Goal: Task Accomplishment & Management: Use online tool/utility

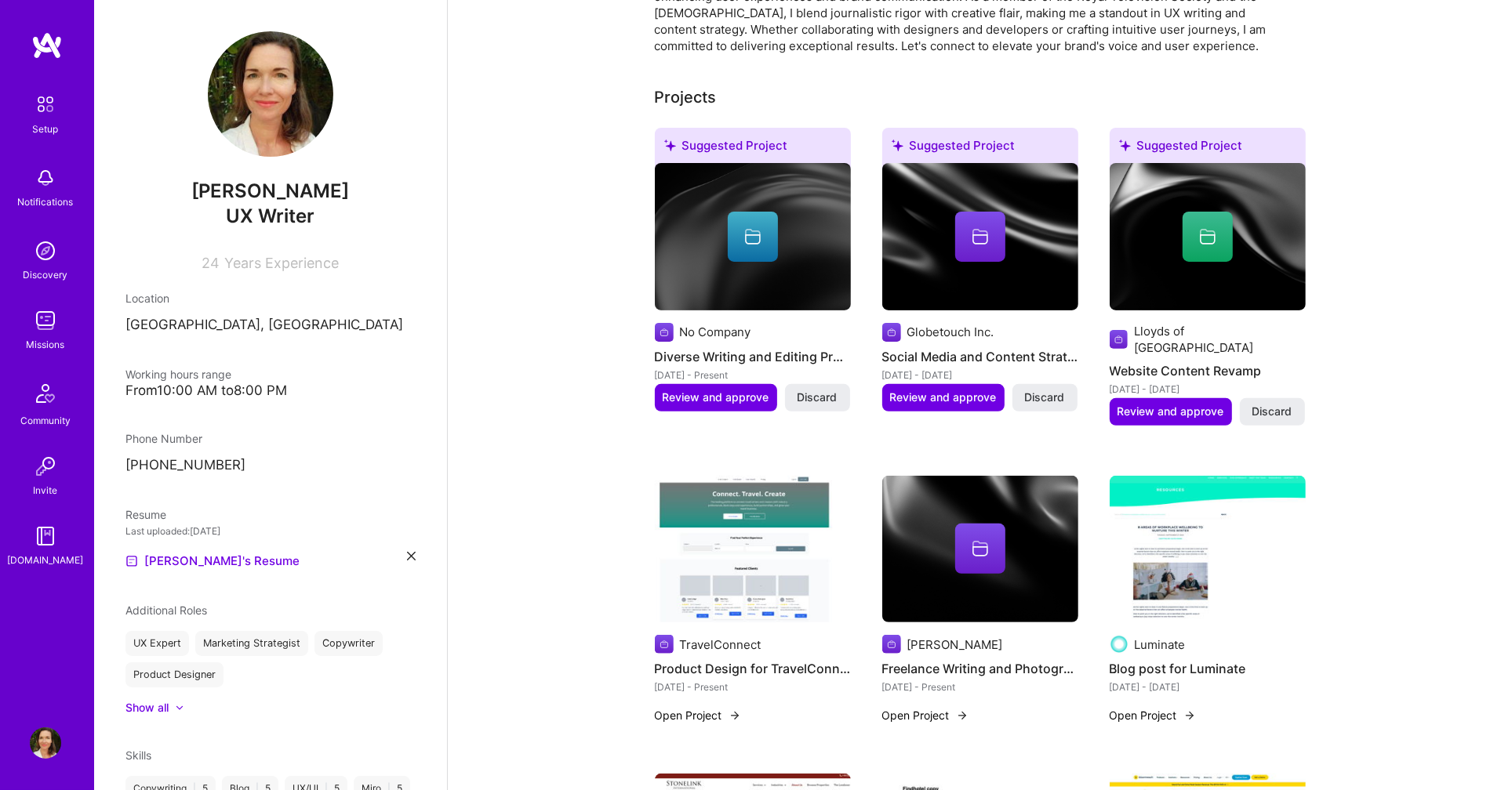
scroll to position [431, 0]
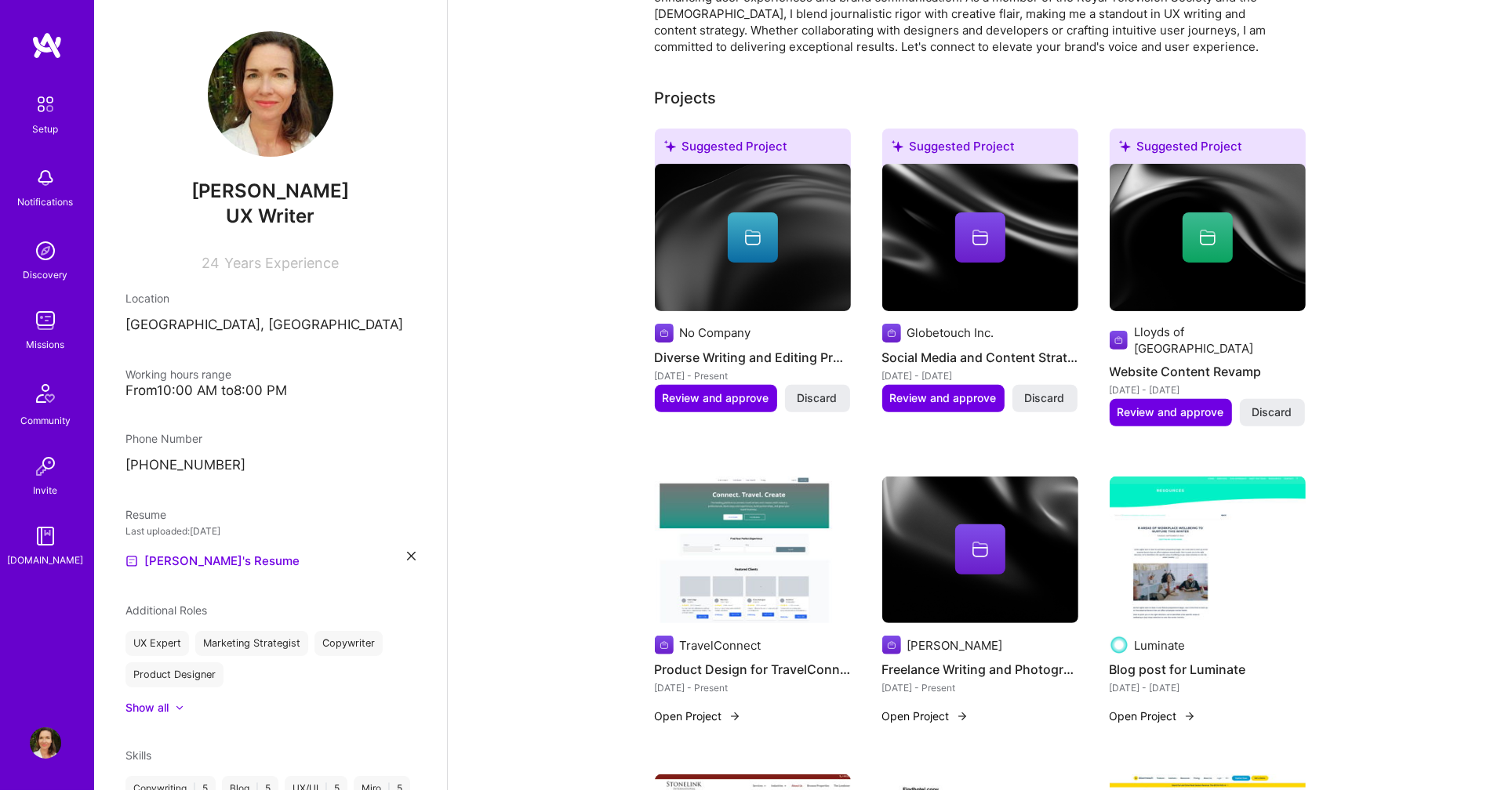
click at [973, 235] on icon at bounding box center [980, 240] width 16 height 10
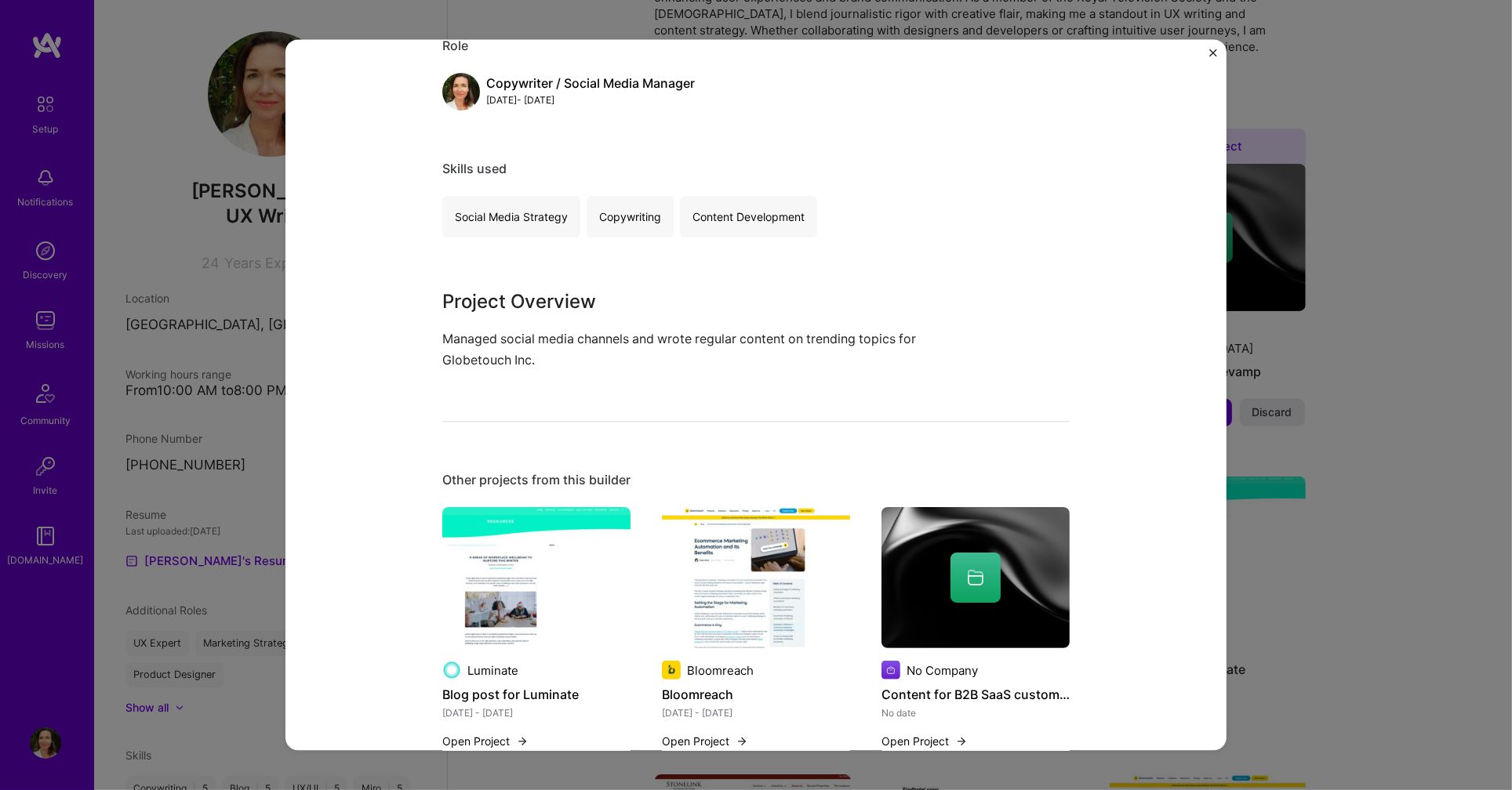
scroll to position [199, 0]
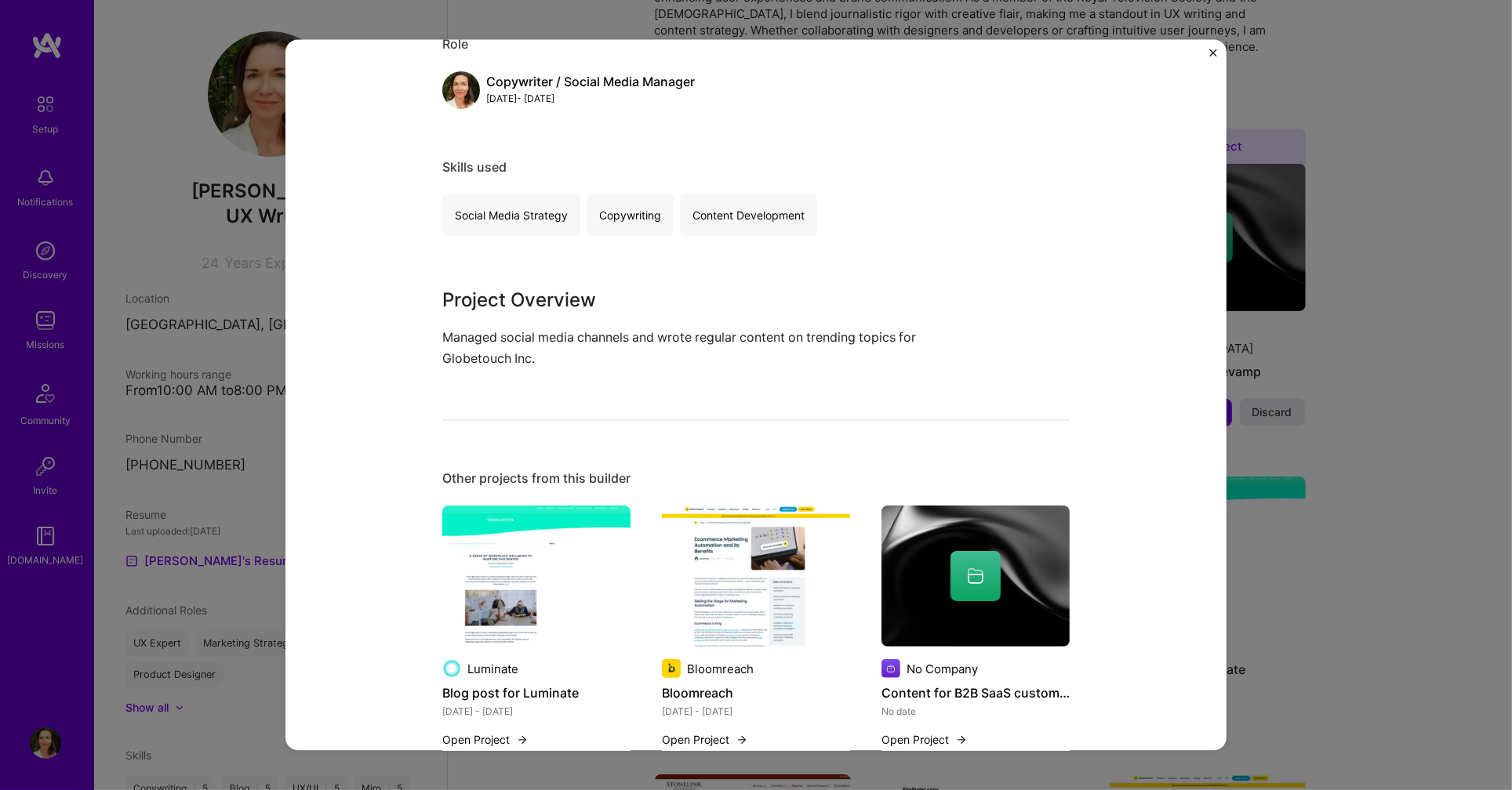
click at [1214, 49] on img "Close" at bounding box center [1213, 53] width 8 height 8
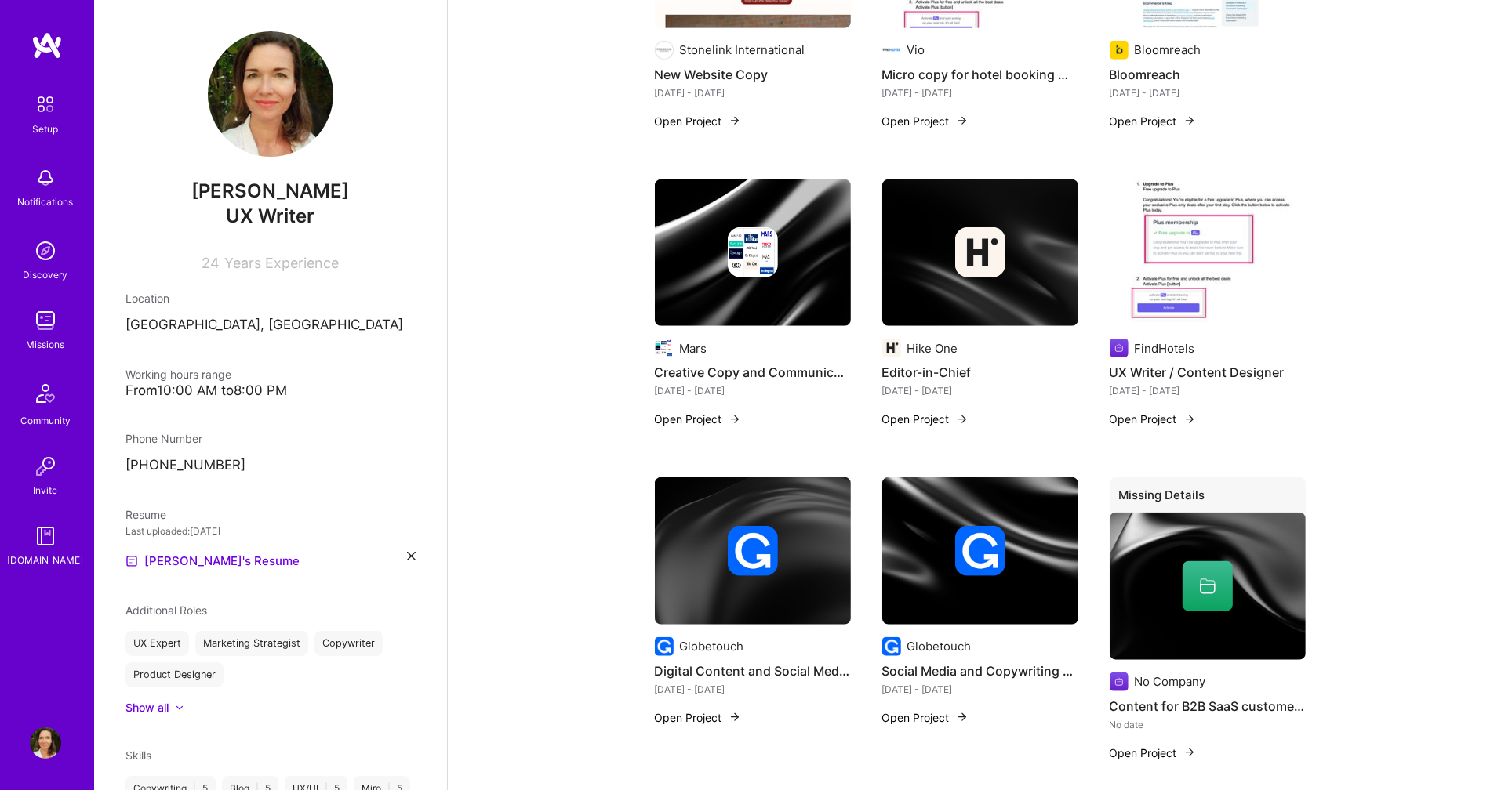
scroll to position [1399, 0]
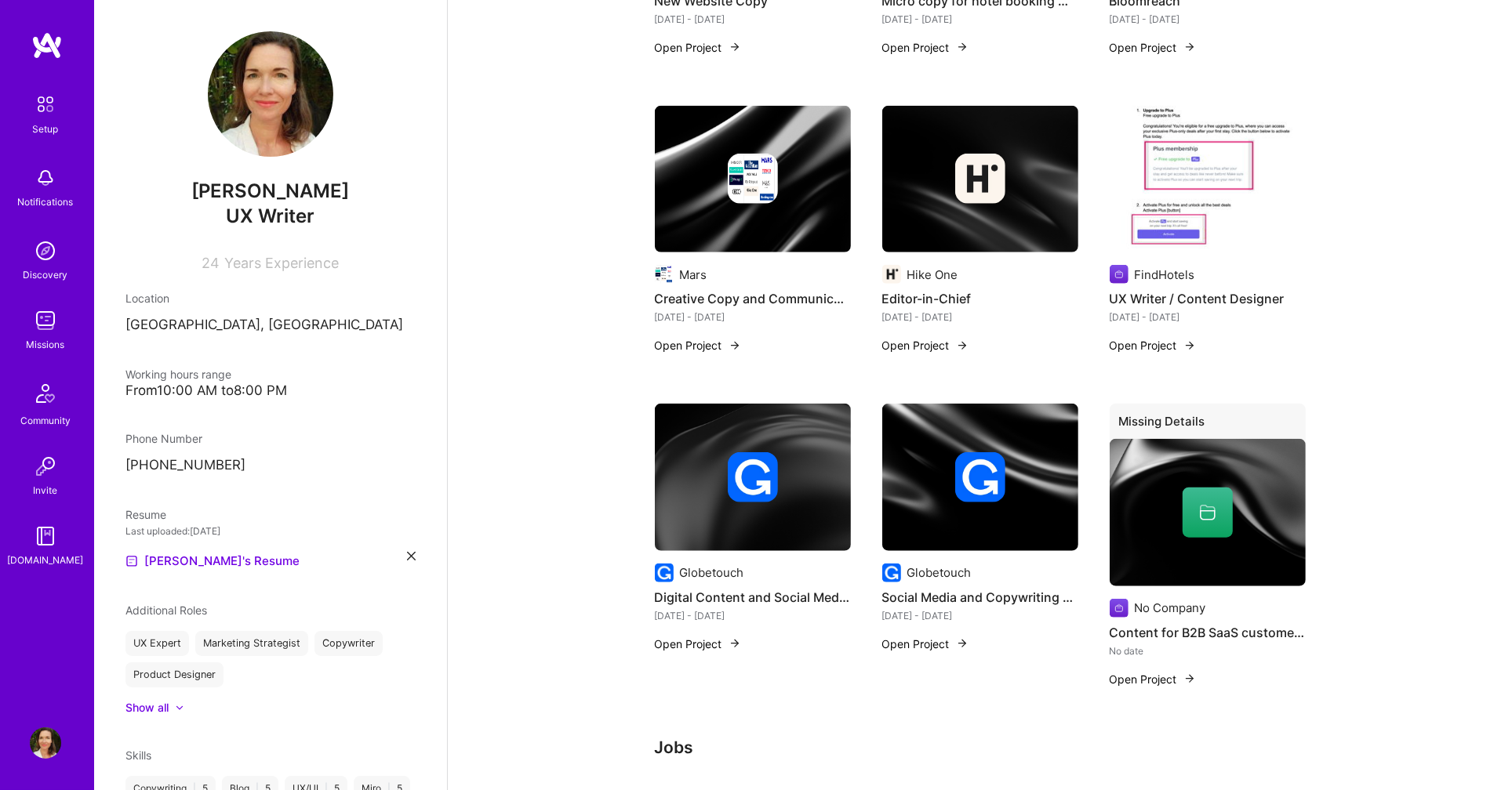
click at [1039, 415] on img at bounding box center [981, 477] width 196 height 148
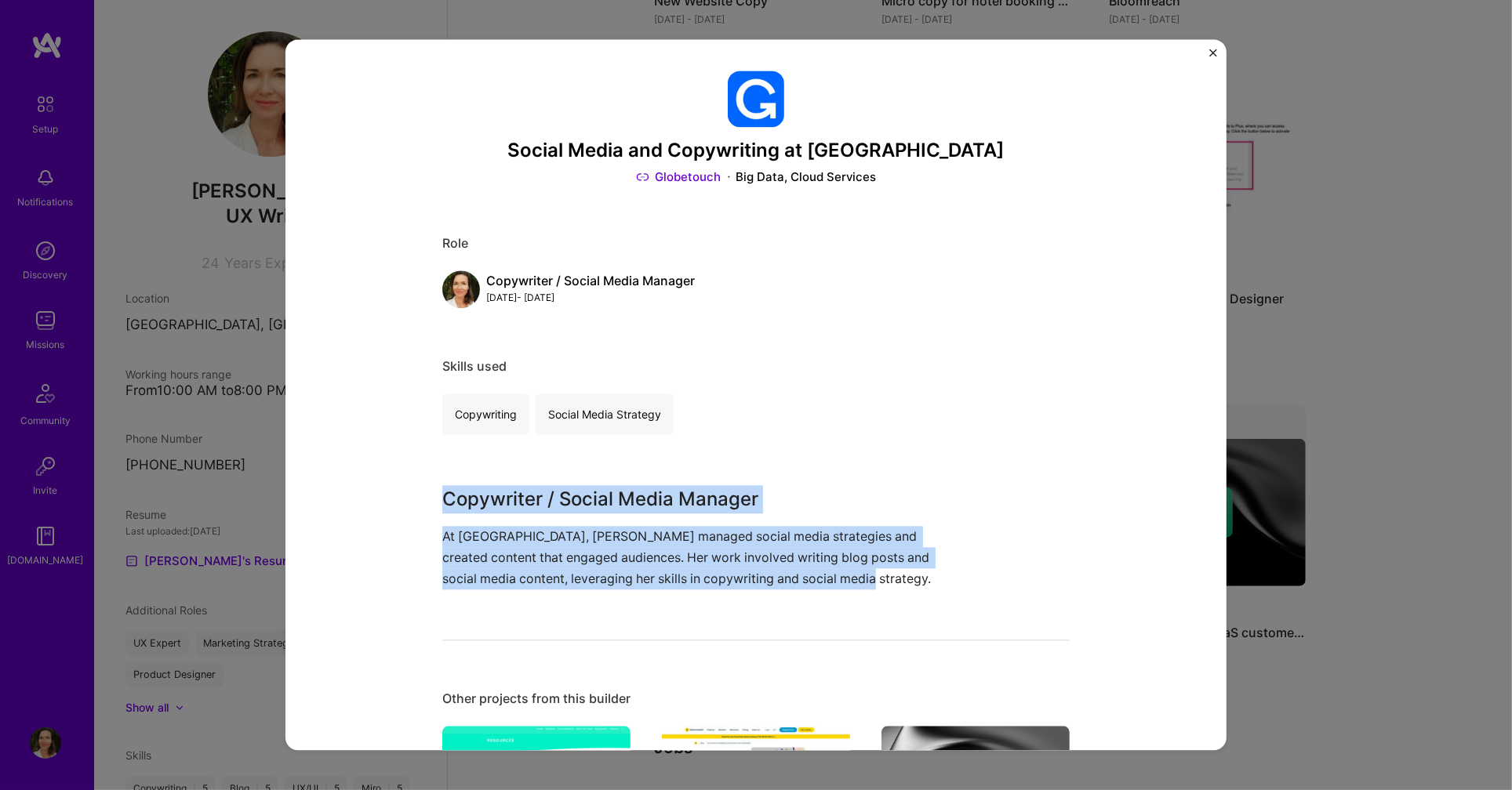
drag, startPoint x: 1214, startPoint y: 49, endPoint x: 438, endPoint y: 492, distance: 893.5
click at [438, 492] on div "Social Media and Copywriting at Globetouch Globetouch Big Data, Cloud Services …" at bounding box center [756, 394] width 941 height 711
copy div "Copywriter / Social Media Manager At Globetouch, [PERSON_NAME] managed social m…"
click at [1212, 52] on img "Close" at bounding box center [1213, 53] width 8 height 8
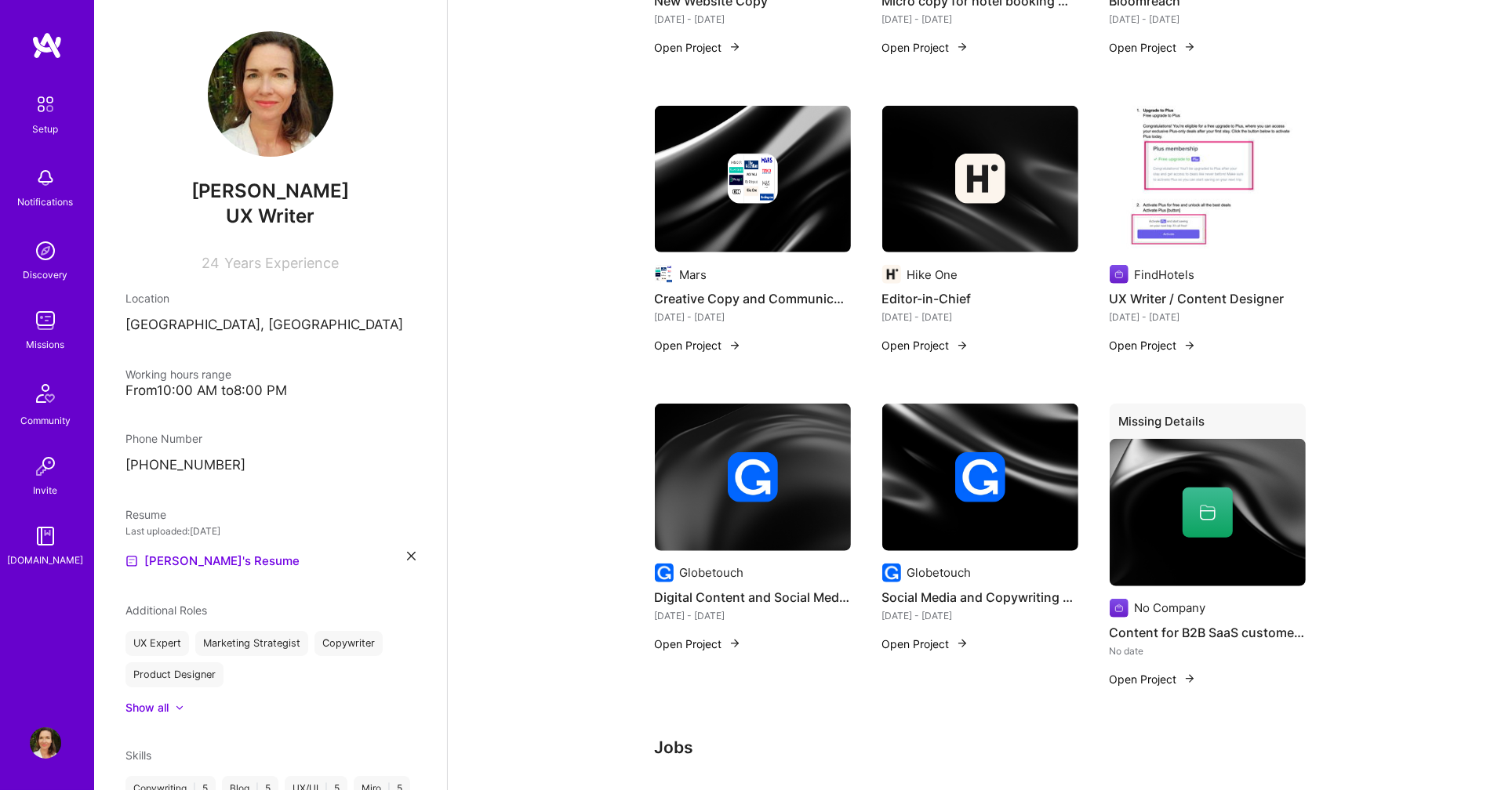
click at [797, 184] on img at bounding box center [753, 180] width 196 height 148
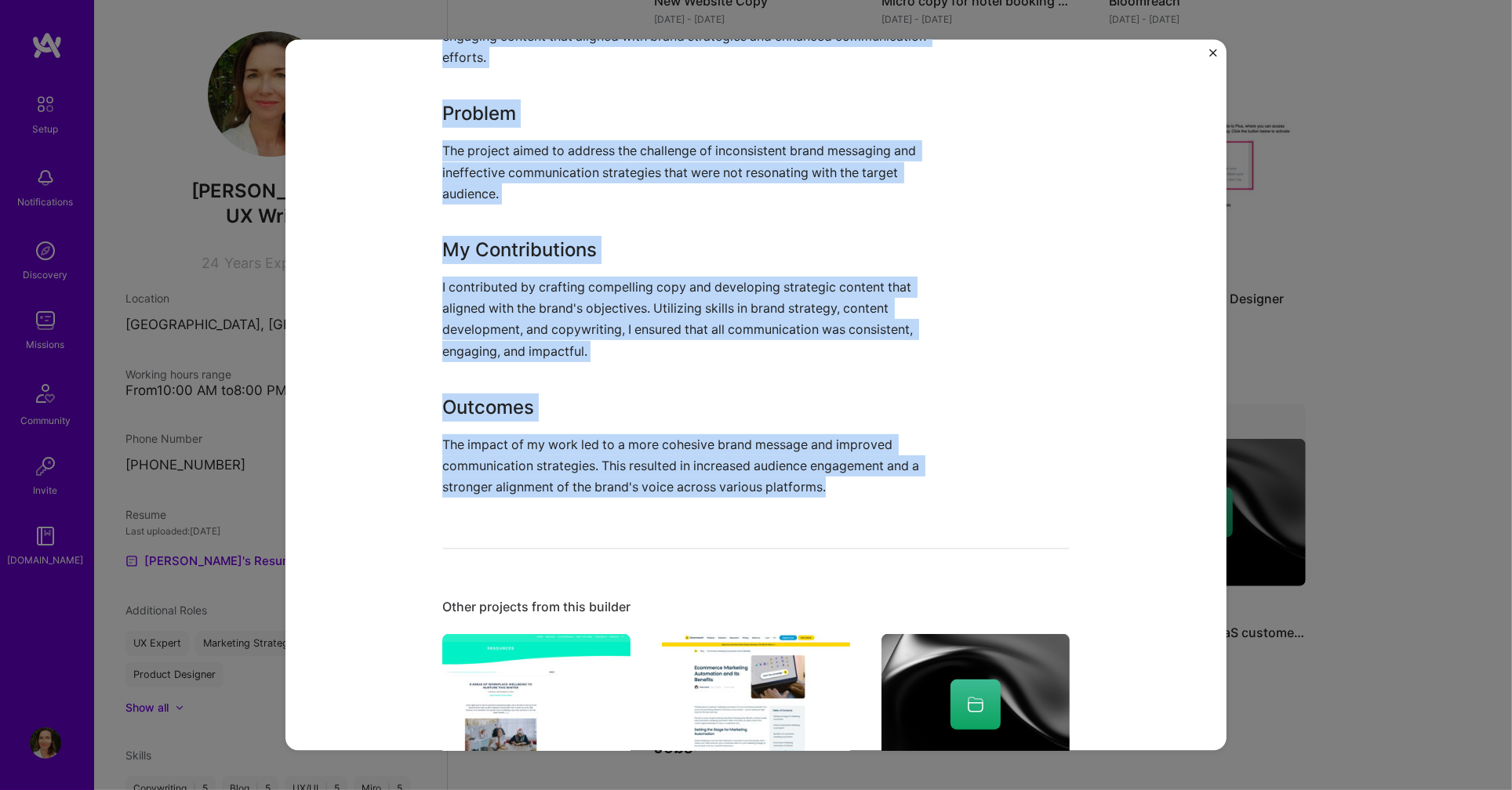
scroll to position [541, 0]
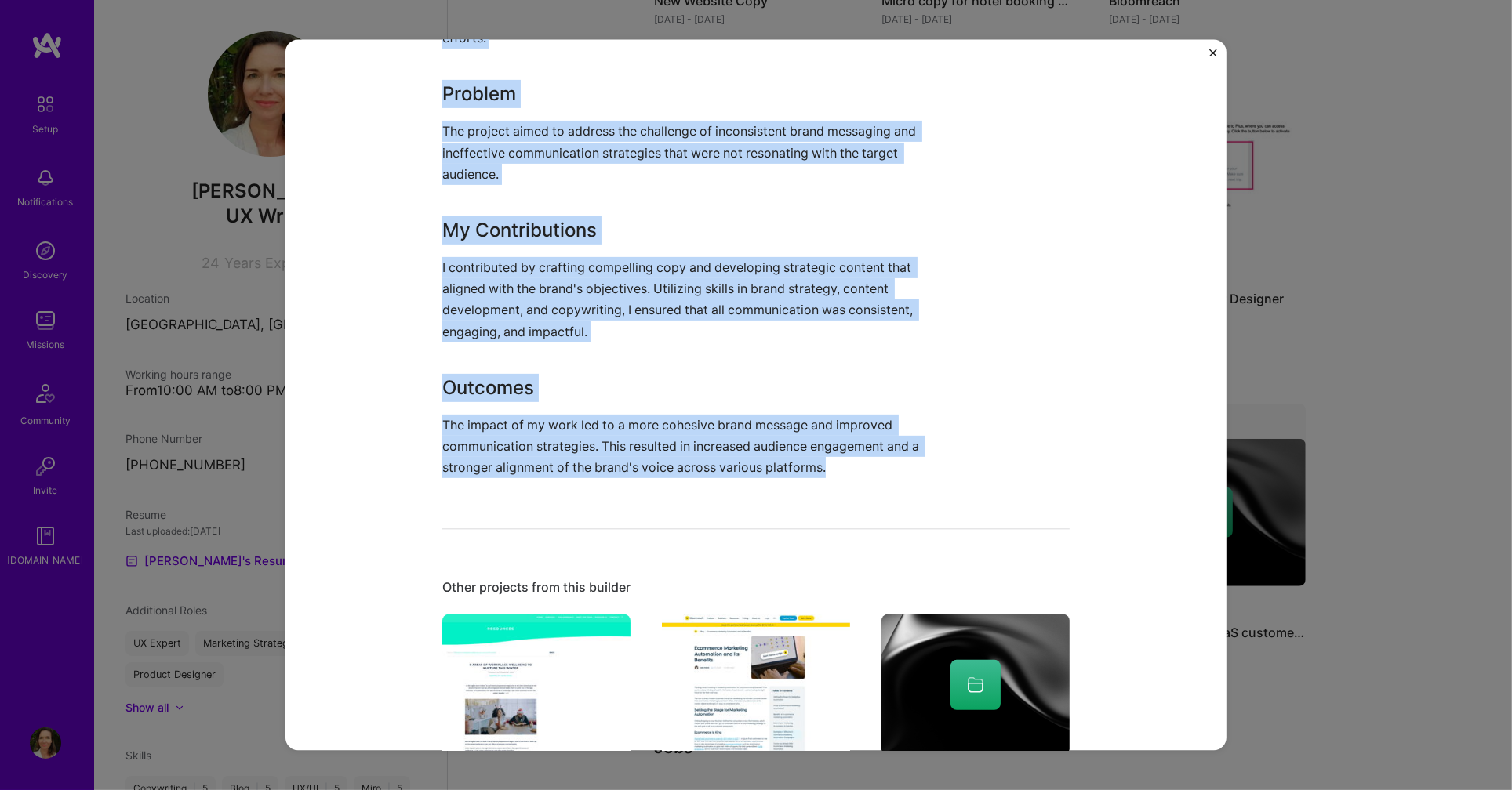
drag, startPoint x: 442, startPoint y: 295, endPoint x: 947, endPoint y: 499, distance: 544.6
click at [947, 499] on div "Creative Copy and Communications Consultant Mars CPG, Marketing Role Creative C…" at bounding box center [756, 394] width 941 height 711
copy div "Innovative Copywriting and Communication Strategies At Mar, I worked as a Creat…"
click at [1212, 52] on img "Close" at bounding box center [1213, 53] width 8 height 8
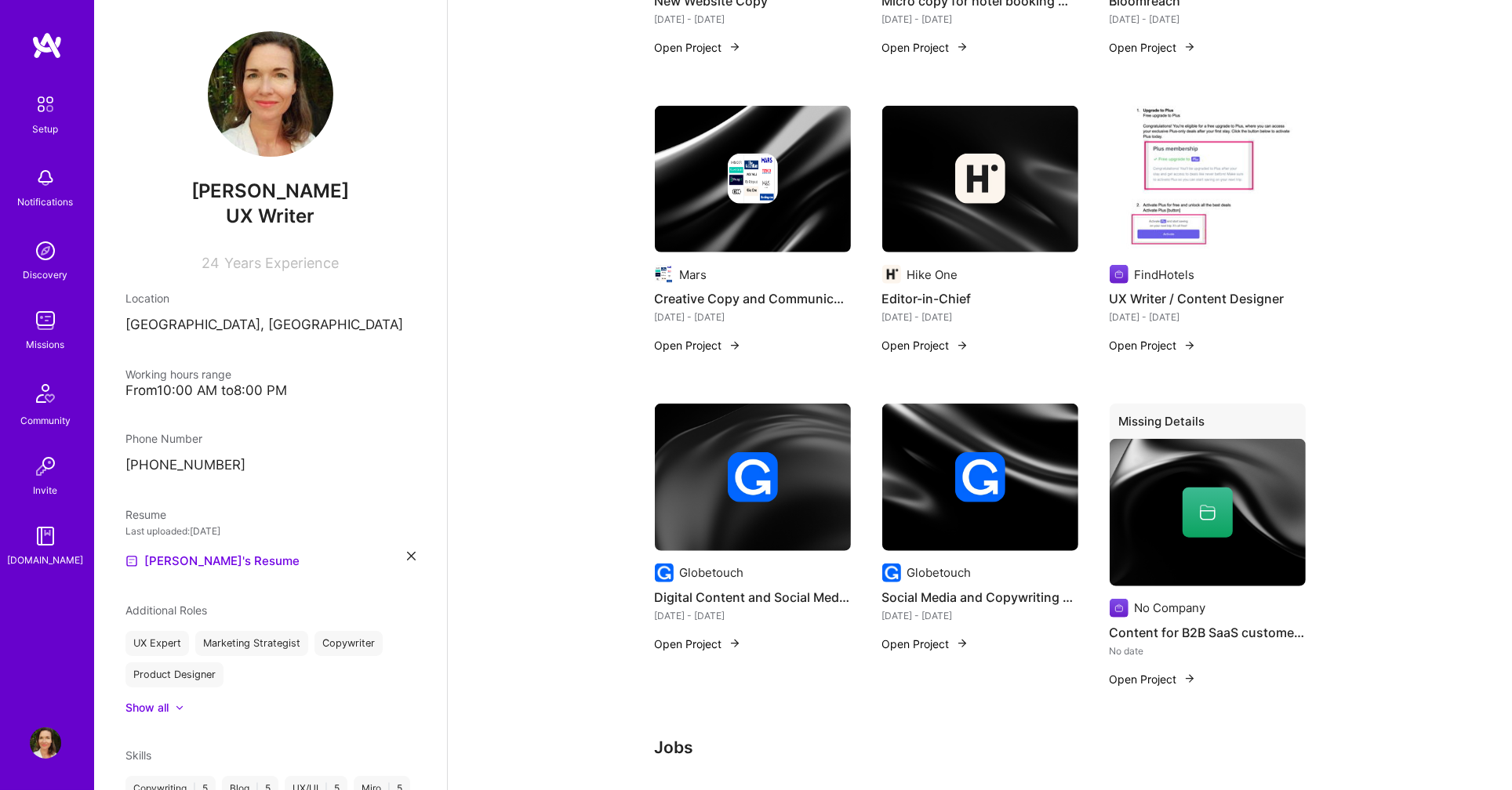
click at [1018, 158] on div at bounding box center [981, 178] width 196 height 50
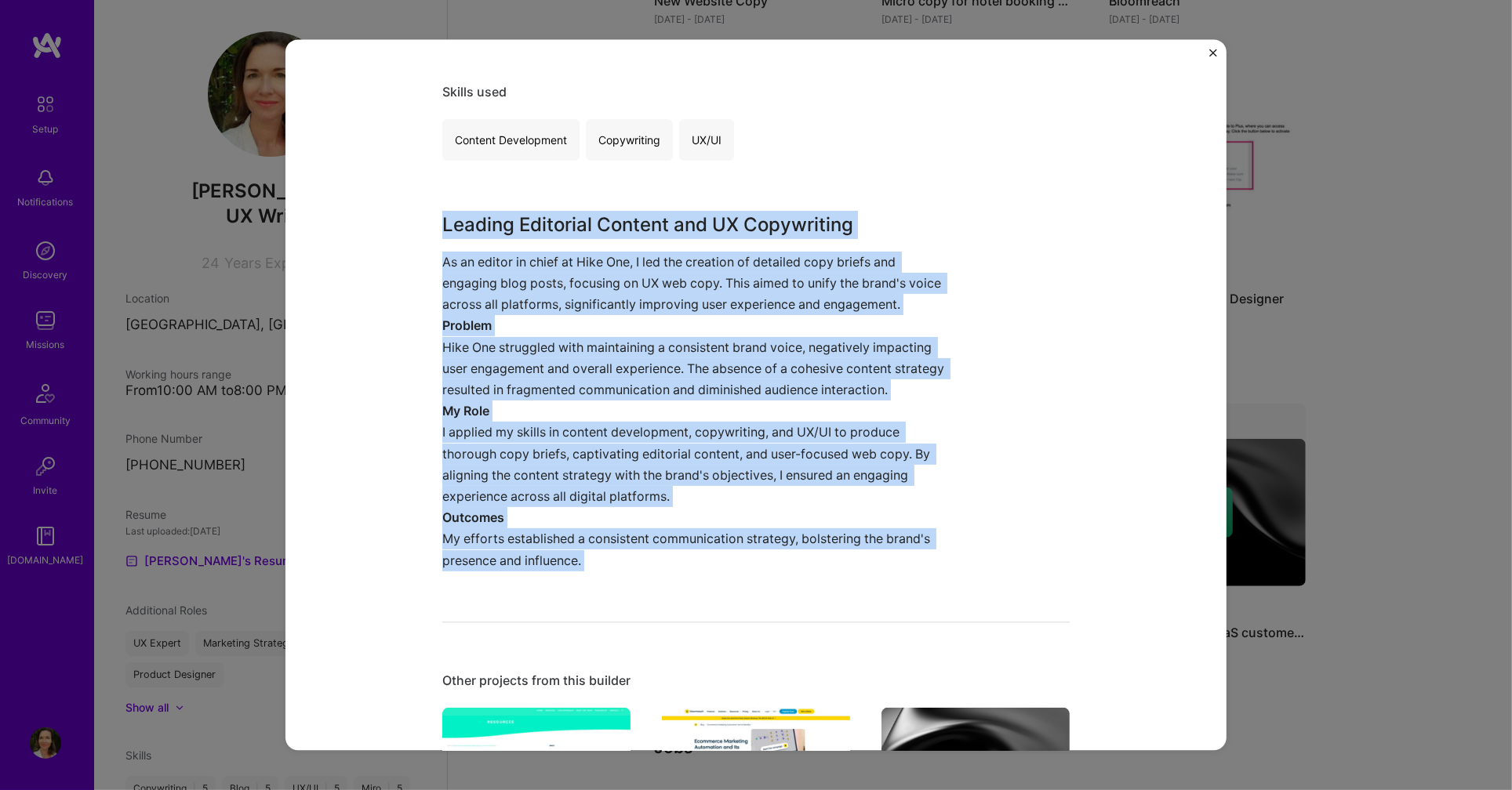
scroll to position [295, 0]
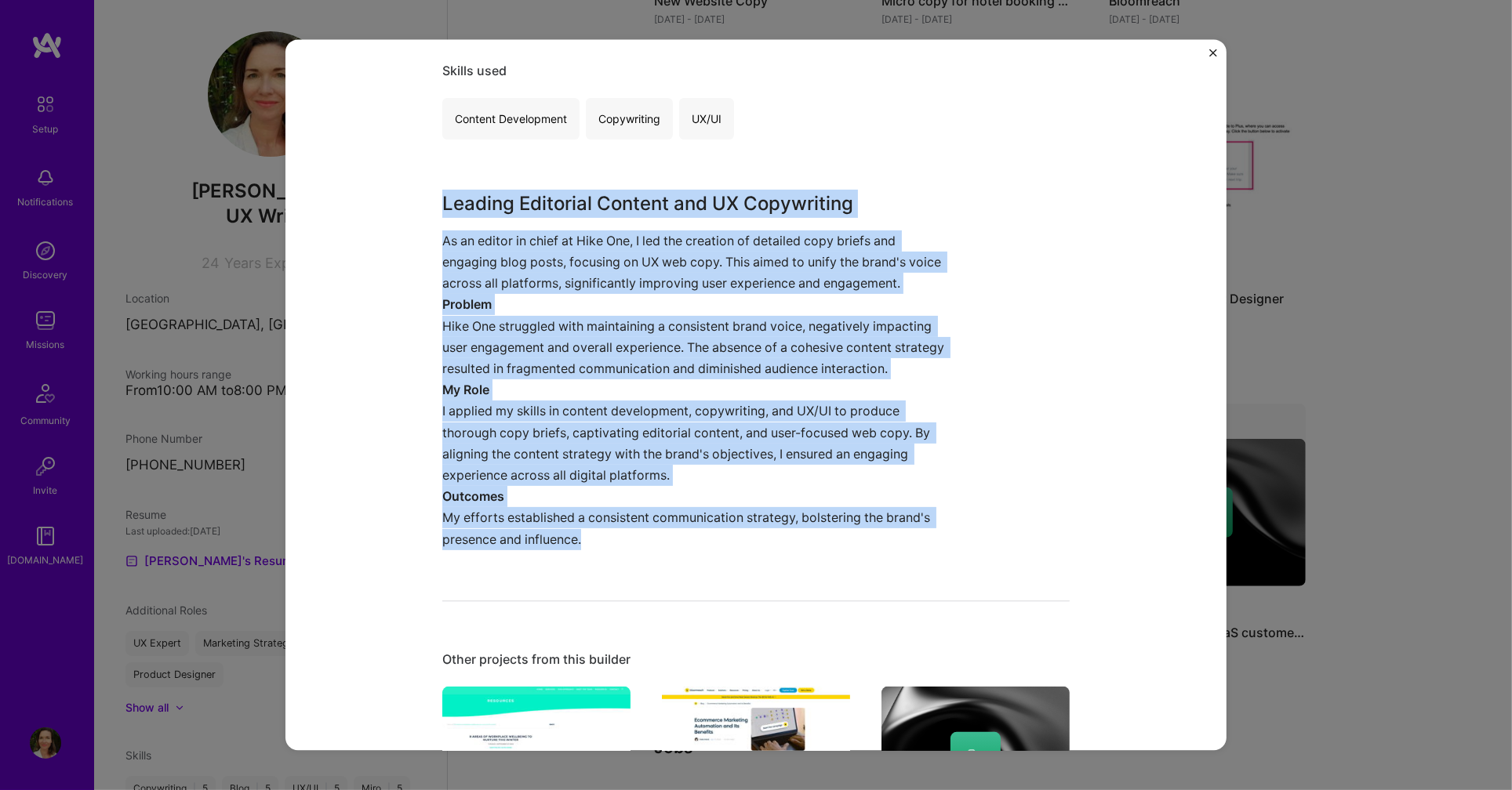
drag, startPoint x: 443, startPoint y: 492, endPoint x: 629, endPoint y: 554, distance: 196.1
click at [629, 554] on div "Editor-in-Chief Hike One Marketing, Media Project link Role Editor In Chief [DA…" at bounding box center [756, 800] width 628 height 2050
copy div "Leading Editorial Content and UX Copywriting As an editor in chief at Hike One,…"
click at [1215, 50] on img "Close" at bounding box center [1213, 53] width 8 height 8
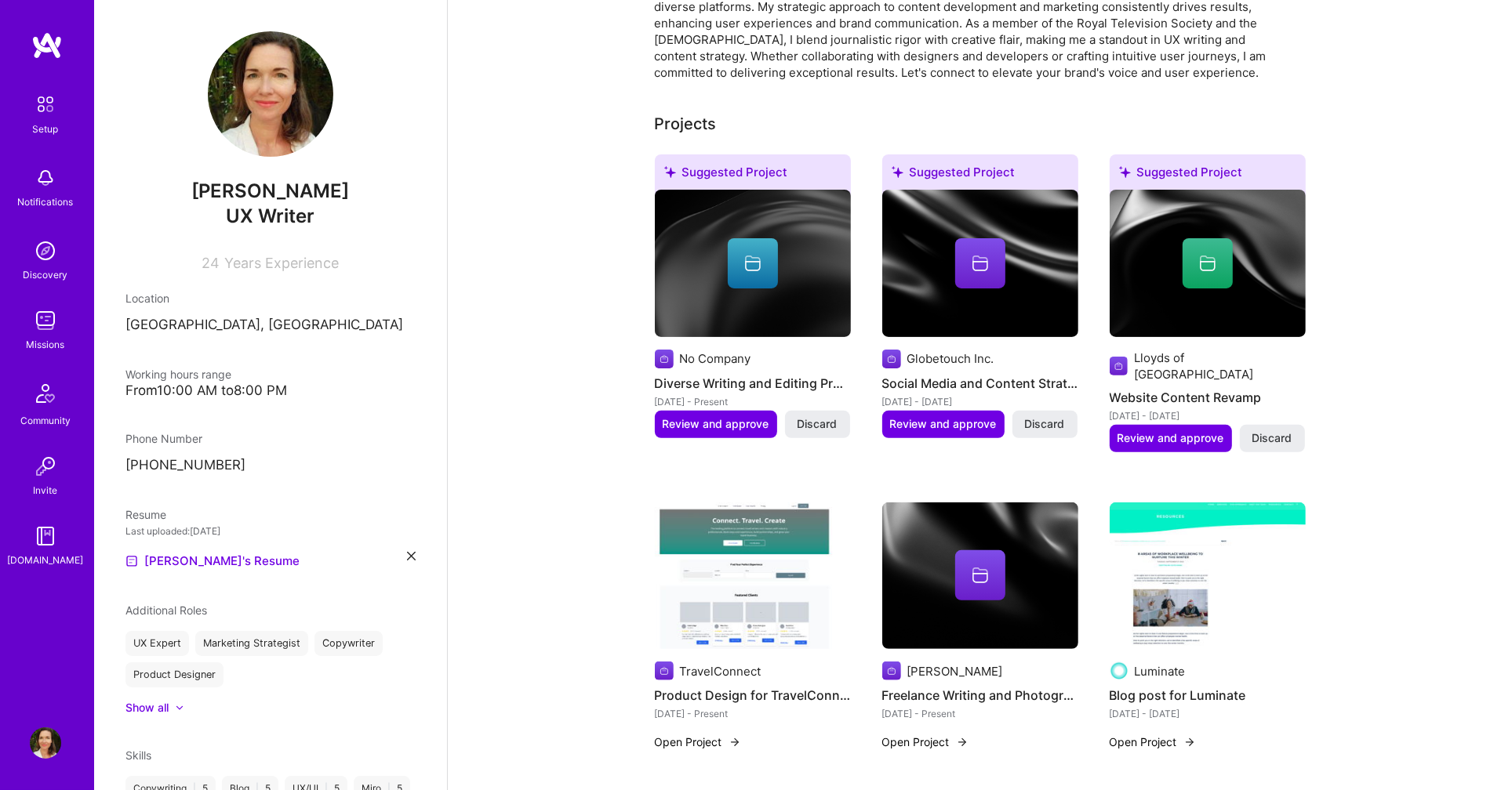
scroll to position [369, 0]
